Goal: Browse casually

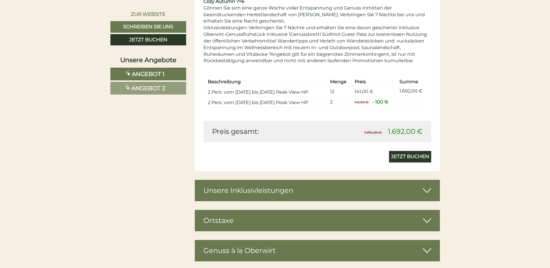
scroll to position [1238, 0]
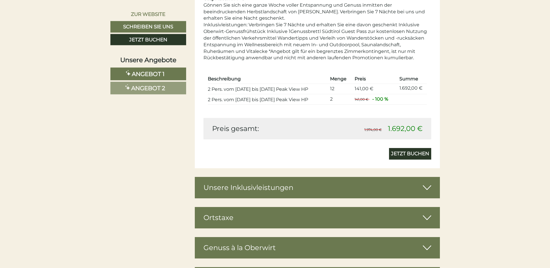
click at [428, 218] on icon at bounding box center [427, 218] width 8 height 10
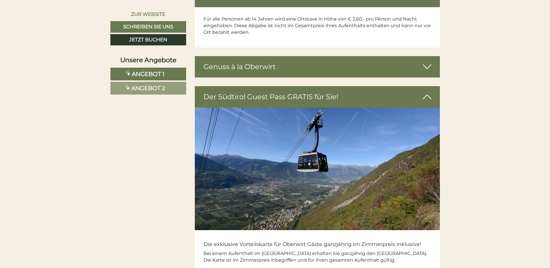
scroll to position [1462, 0]
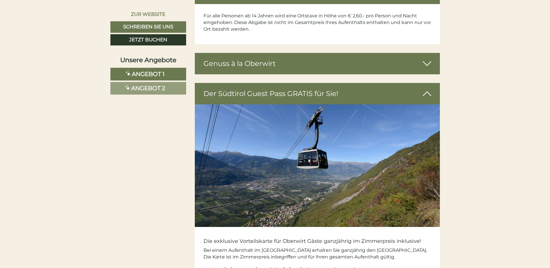
click at [423, 61] on icon at bounding box center [427, 64] width 8 height 10
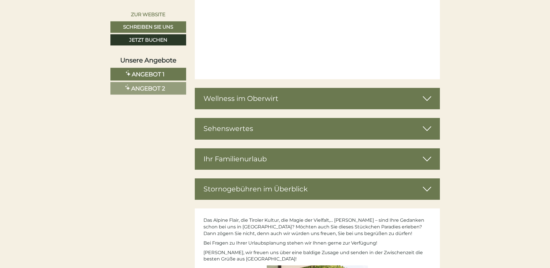
scroll to position [2150, 0]
click at [426, 134] on icon at bounding box center [427, 129] width 8 height 10
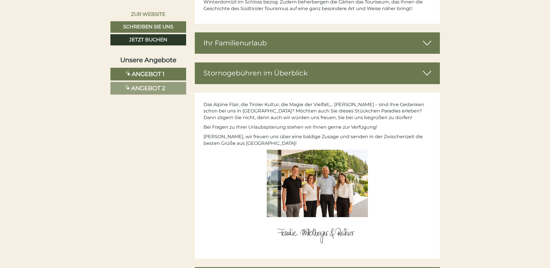
scroll to position [2606, 0]
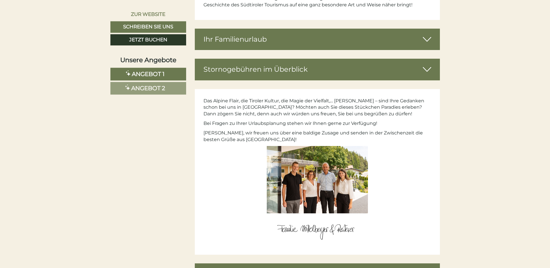
click at [423, 68] on icon at bounding box center [427, 69] width 8 height 10
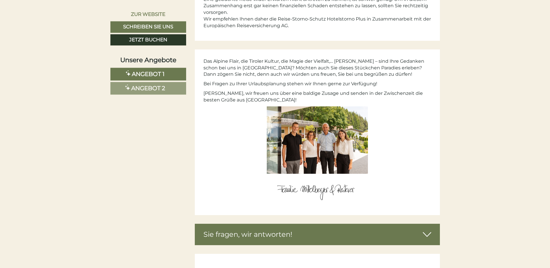
scroll to position [2754, 0]
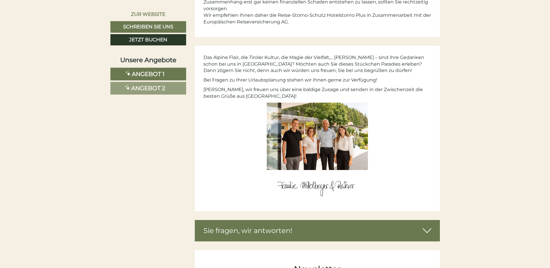
click at [333, 150] on img at bounding box center [317, 136] width 101 height 67
click at [327, 152] on img at bounding box center [317, 136] width 101 height 67
click at [335, 123] on img at bounding box center [317, 136] width 101 height 67
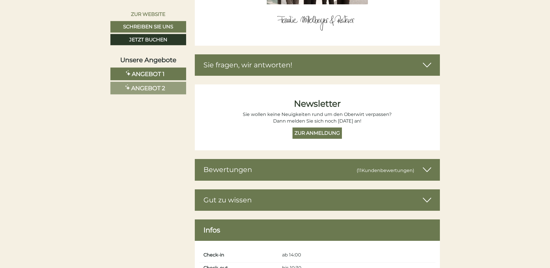
scroll to position [2924, 0]
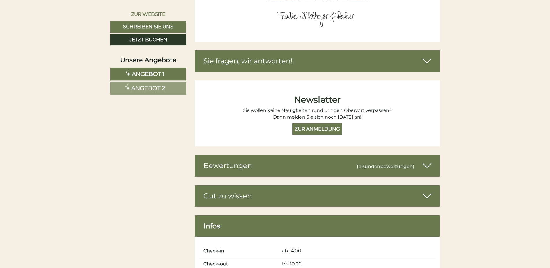
click at [429, 198] on icon at bounding box center [427, 196] width 8 height 10
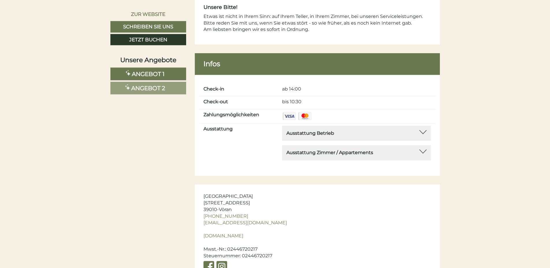
scroll to position [3519, 0]
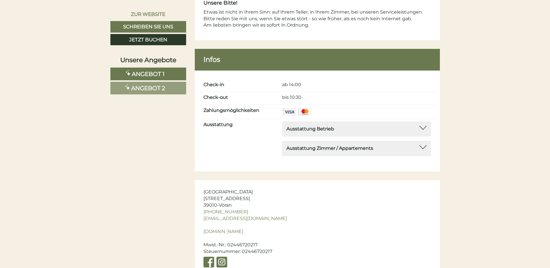
click at [424, 130] on div at bounding box center [423, 128] width 7 height 4
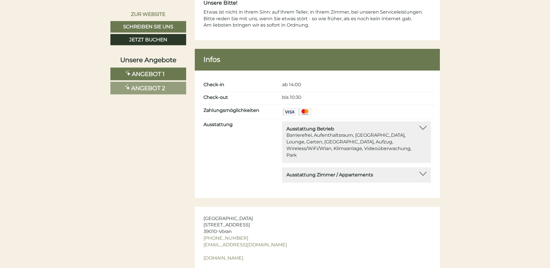
click at [424, 172] on div at bounding box center [423, 174] width 7 height 4
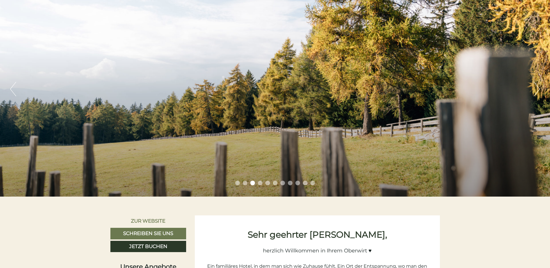
scroll to position [0, 0]
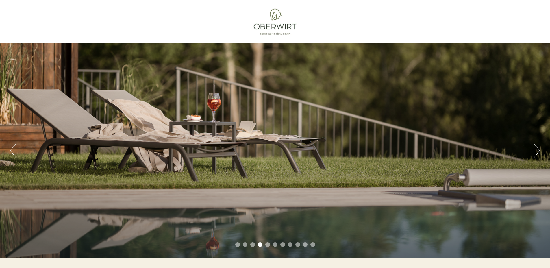
click at [16, 150] on button "Previous" at bounding box center [13, 150] width 6 height 14
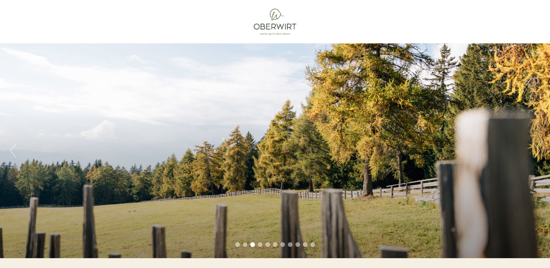
click at [16, 150] on button "Previous" at bounding box center [13, 150] width 6 height 14
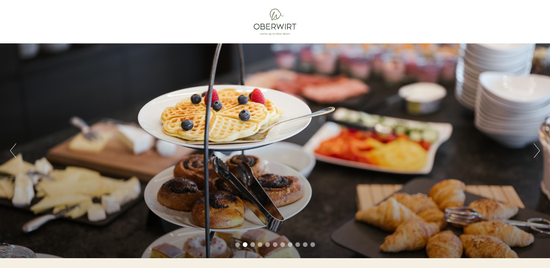
click at [16, 150] on button "Previous" at bounding box center [13, 150] width 6 height 14
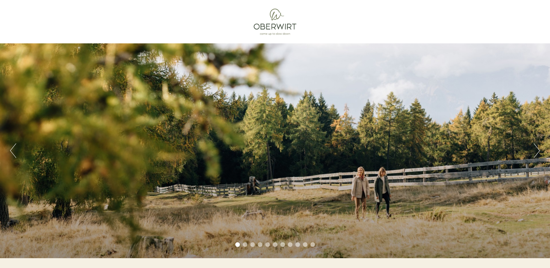
click at [16, 150] on button "Previous" at bounding box center [13, 150] width 6 height 14
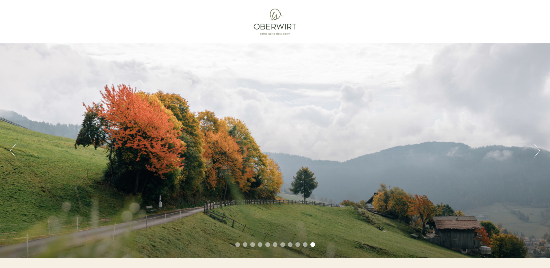
click at [16, 150] on button "Previous" at bounding box center [13, 150] width 6 height 14
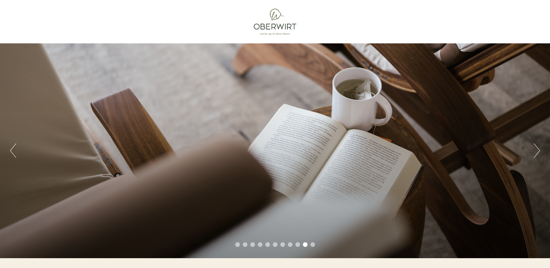
click at [16, 150] on button "Previous" at bounding box center [13, 150] width 6 height 14
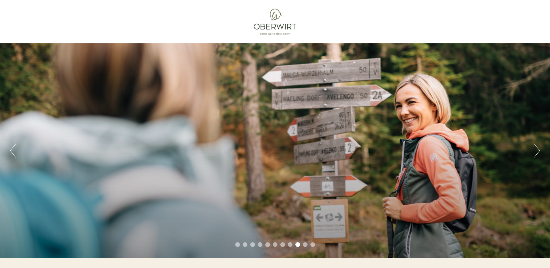
click at [16, 150] on button "Previous" at bounding box center [13, 150] width 6 height 14
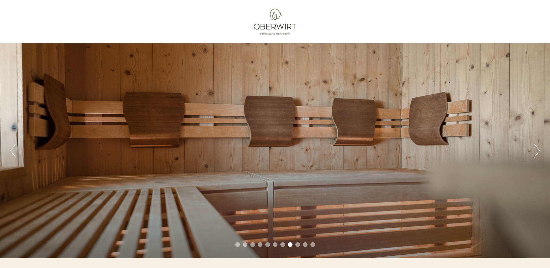
click at [16, 150] on button "Previous" at bounding box center [13, 150] width 6 height 14
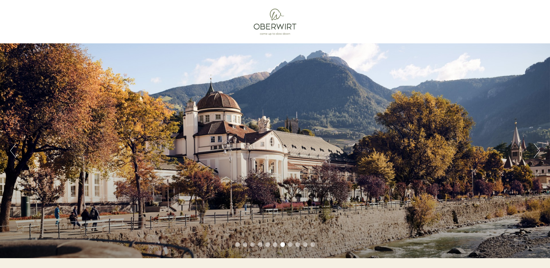
click at [16, 150] on button "Previous" at bounding box center [13, 150] width 6 height 14
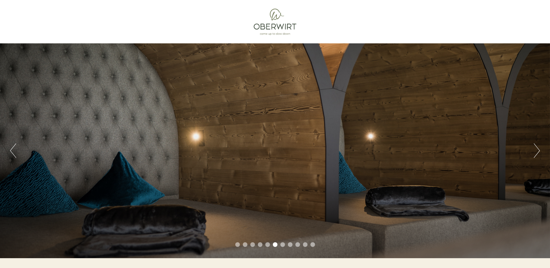
click at [16, 150] on button "Previous" at bounding box center [13, 150] width 6 height 14
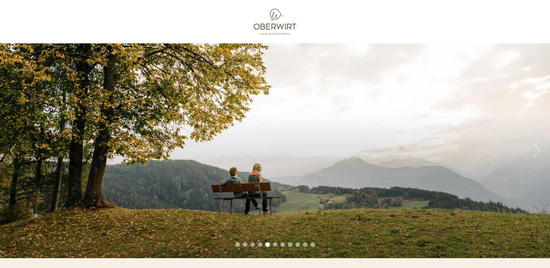
click at [16, 150] on button "Previous" at bounding box center [13, 150] width 6 height 14
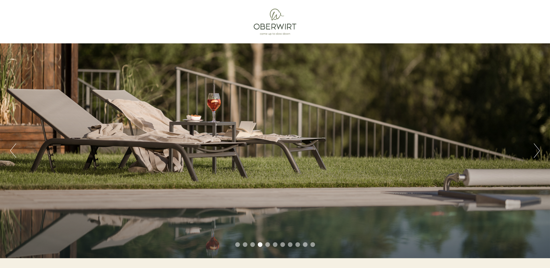
click at [16, 150] on button "Previous" at bounding box center [13, 150] width 6 height 14
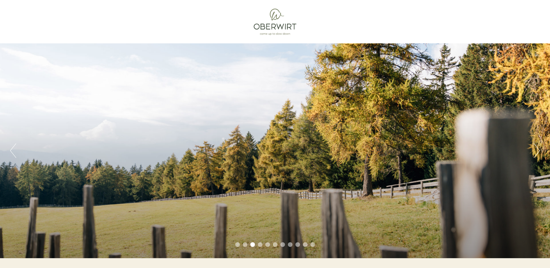
click at [16, 150] on button "Previous" at bounding box center [13, 150] width 6 height 14
